Goal: Go to known website: Access a specific website the user already knows

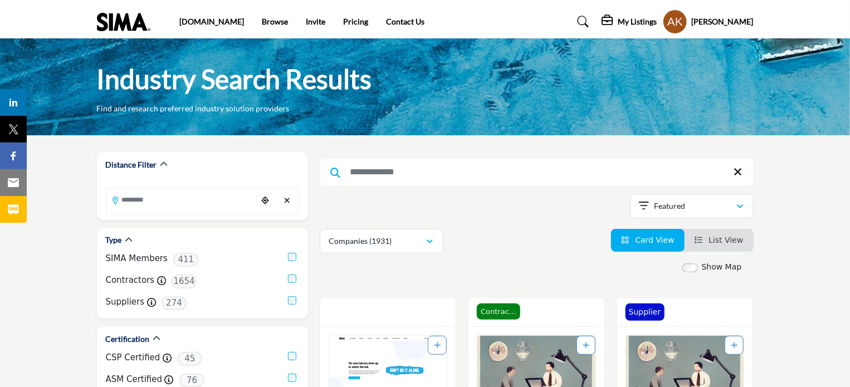
drag, startPoint x: 0, startPoint y: 0, endPoint x: 134, endPoint y: 19, distance: 135.7
click at [134, 19] on img at bounding box center [126, 22] width 59 height 18
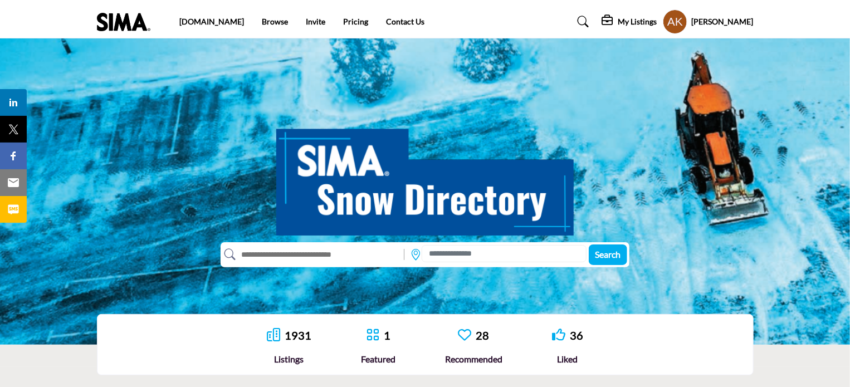
click at [726, 15] on div "[PERSON_NAME] My Profile My Interests My Lists My Companies My RFPs My Listings…" at bounding box center [708, 21] width 91 height 25
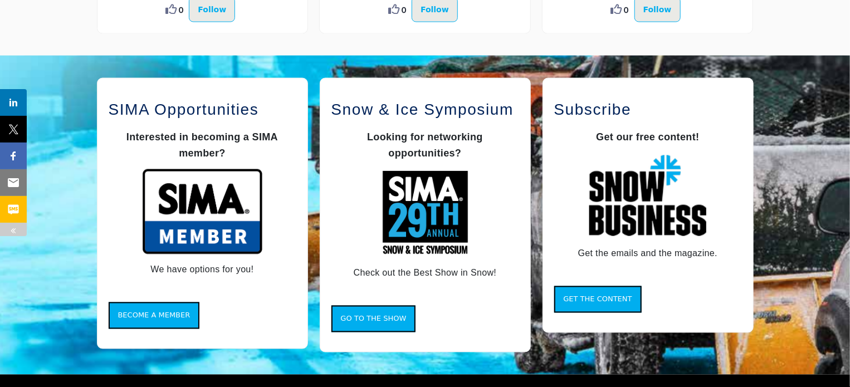
scroll to position [913, 0]
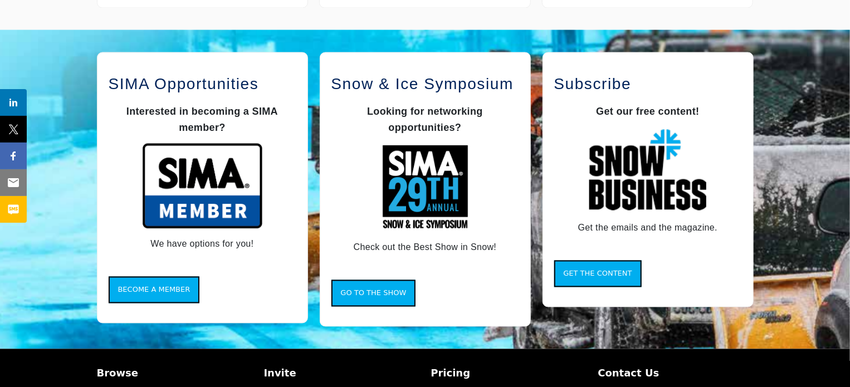
click at [418, 196] on img at bounding box center [425, 188] width 89 height 89
click at [391, 301] on button "Go to the Show" at bounding box center [373, 293] width 85 height 27
